Goal: Task Accomplishment & Management: Manage account settings

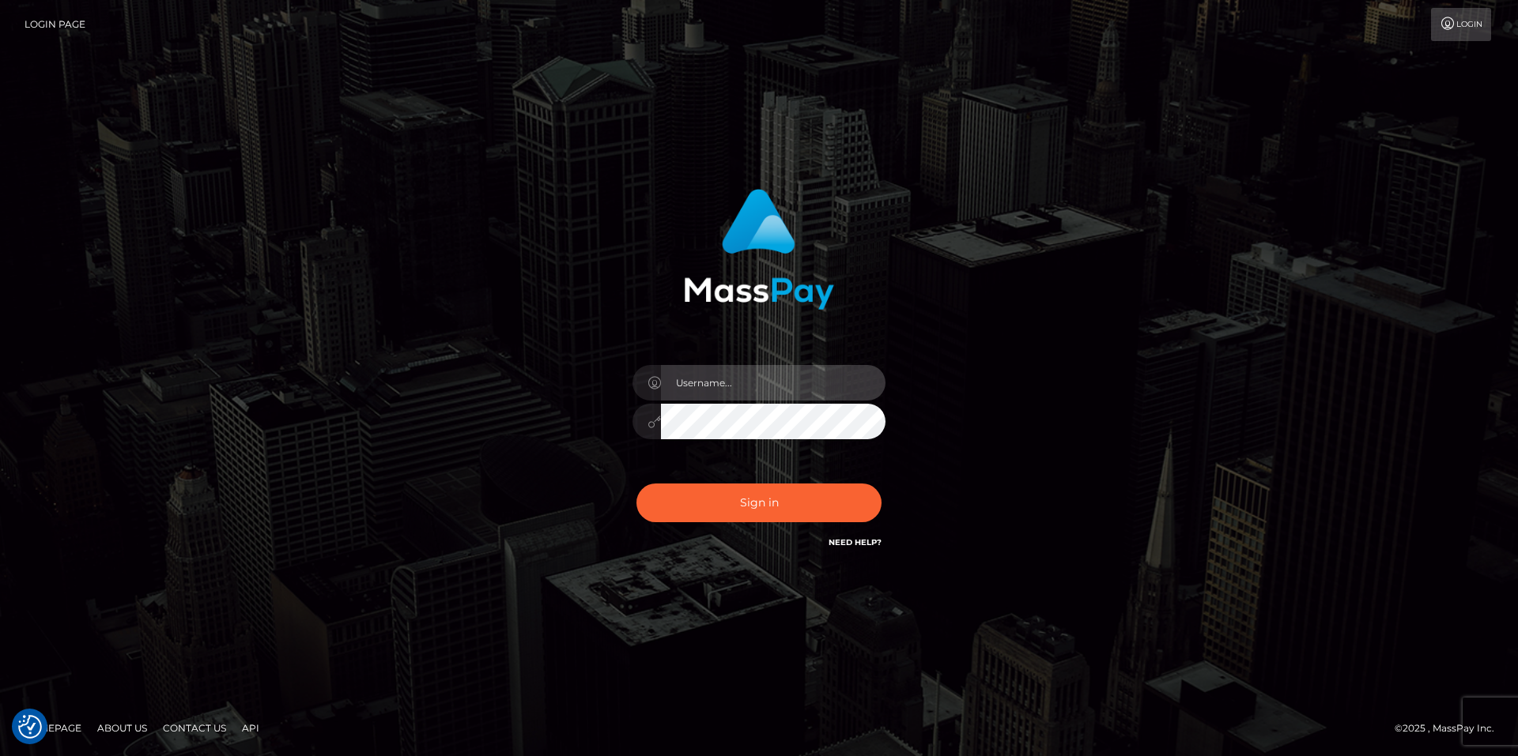
click at [748, 385] on input "text" at bounding box center [773, 383] width 224 height 36
click at [0, 756] on com-1password-button at bounding box center [0, 756] width 0 height 0
type input "smiley.throne"
click at [703, 384] on input "text" at bounding box center [773, 383] width 224 height 36
type input "smiley.throne"
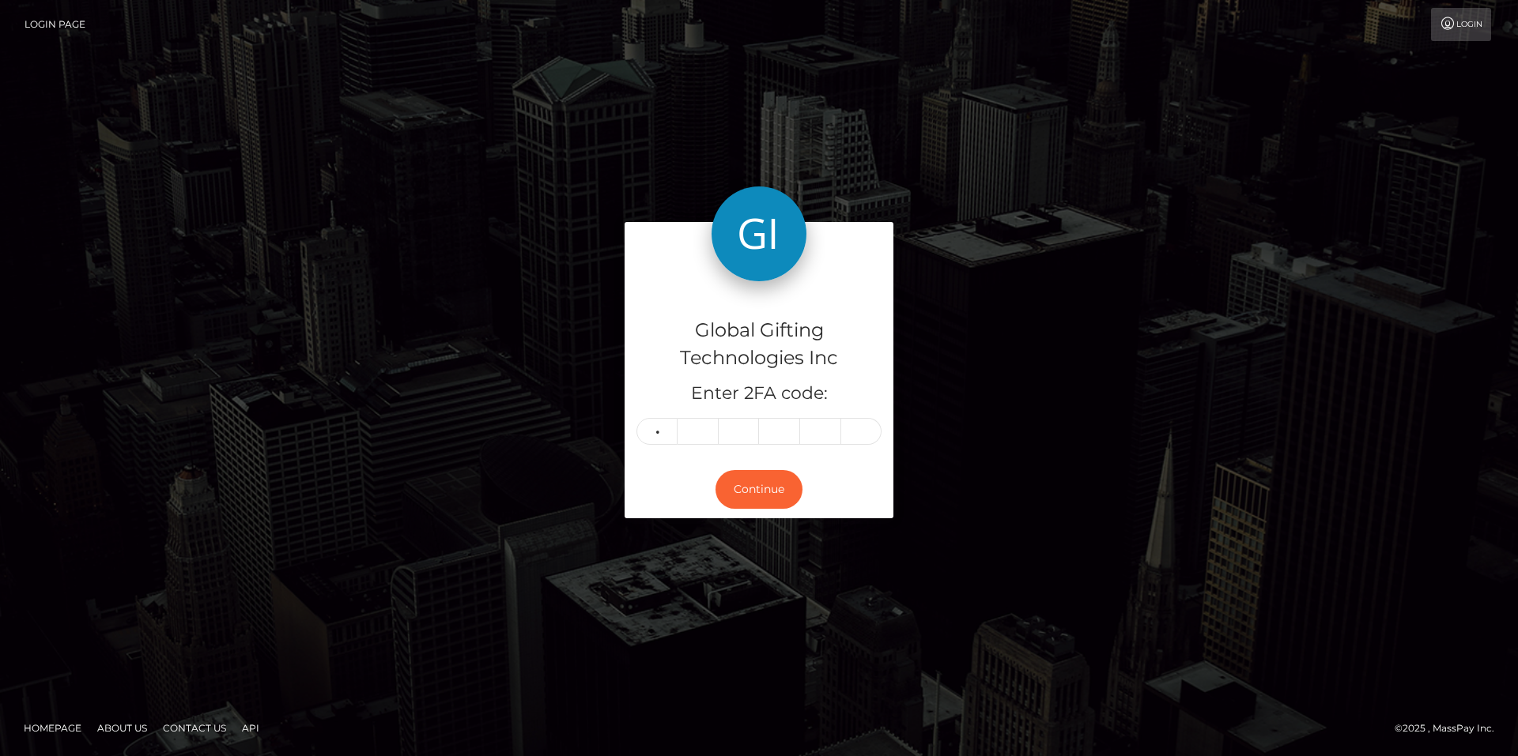
type input "9"
type input "8"
type input "7"
type input "9"
type input "3"
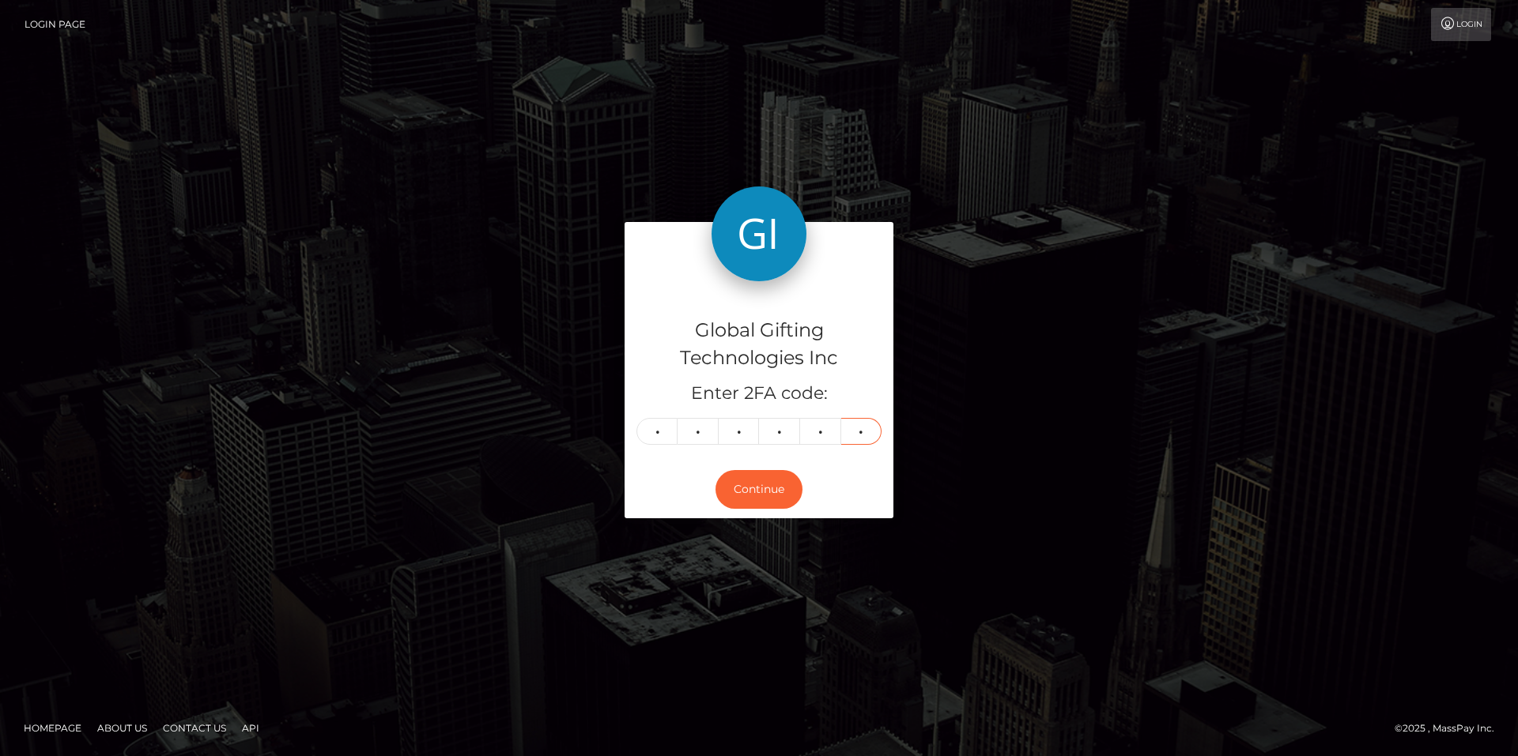
type input "1"
